Goal: Task Accomplishment & Management: Manage account settings

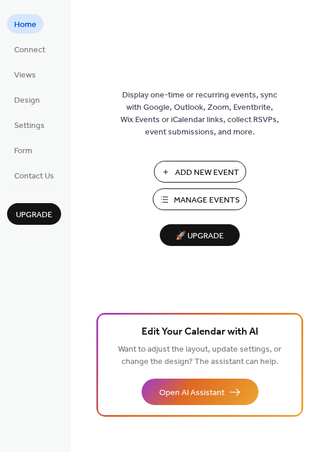
click at [197, 203] on span "Manage Events" at bounding box center [207, 200] width 66 height 12
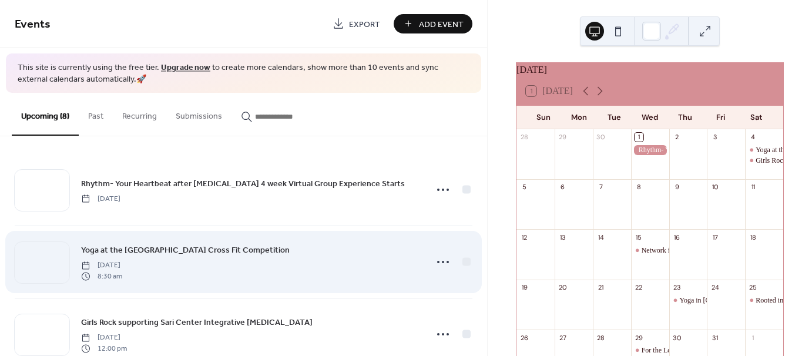
click at [162, 247] on span "Yoga at the Palm City Cross Fit Competition" at bounding box center [185, 250] width 209 height 12
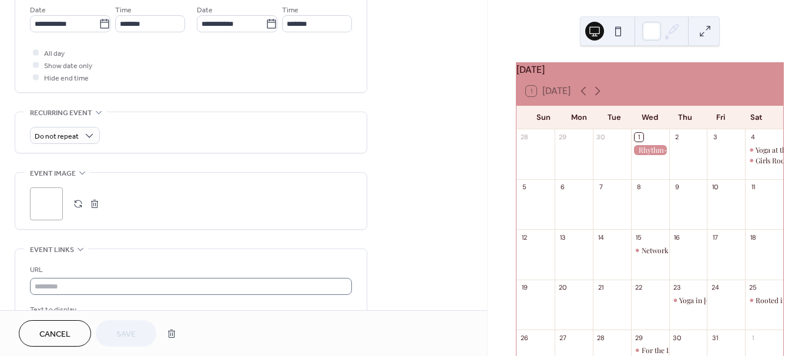
scroll to position [411, 0]
click at [61, 332] on span "Cancel" at bounding box center [54, 334] width 31 height 12
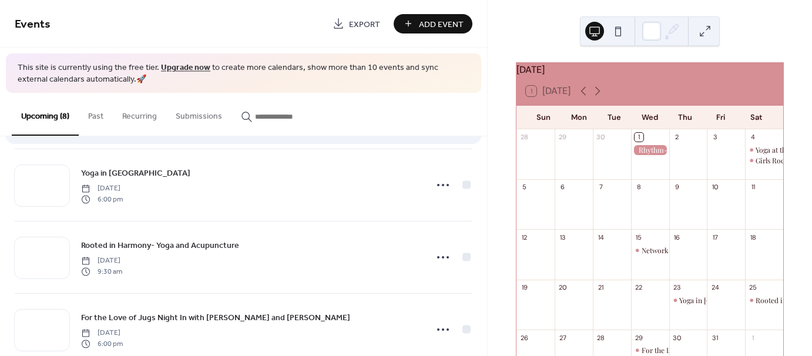
scroll to position [391, 0]
